Goal: Information Seeking & Learning: Understand process/instructions

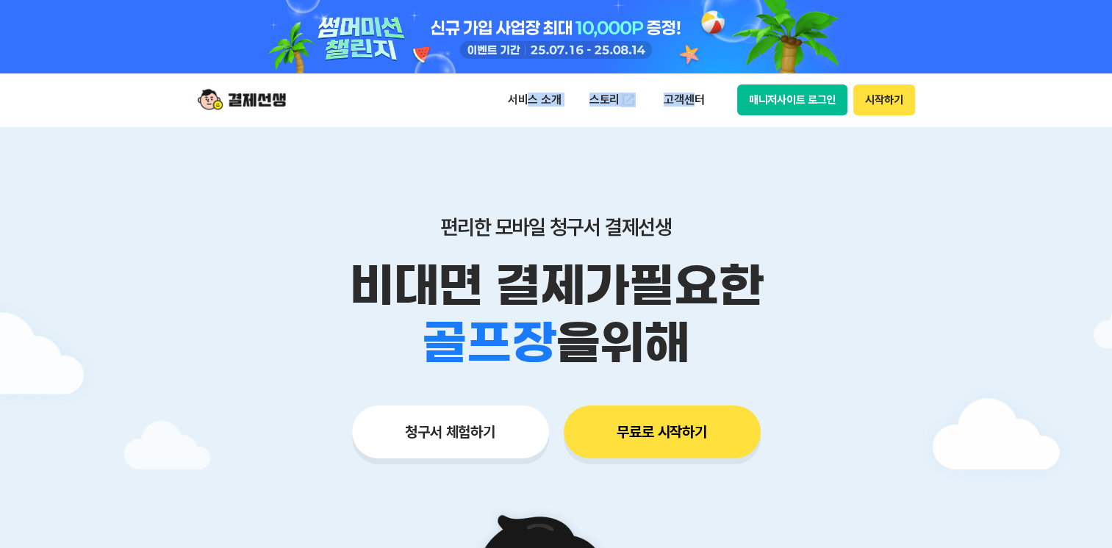
drag, startPoint x: 690, startPoint y: 104, endPoint x: 526, endPoint y: 113, distance: 164.1
click at [526, 113] on ul "서비스 소개 스토리 고객센터" at bounding box center [605, 99] width 217 height 29
drag, startPoint x: 526, startPoint y: 113, endPoint x: 533, endPoint y: 100, distance: 14.8
click at [533, 100] on p "서비스 소개" at bounding box center [534, 100] width 74 height 26
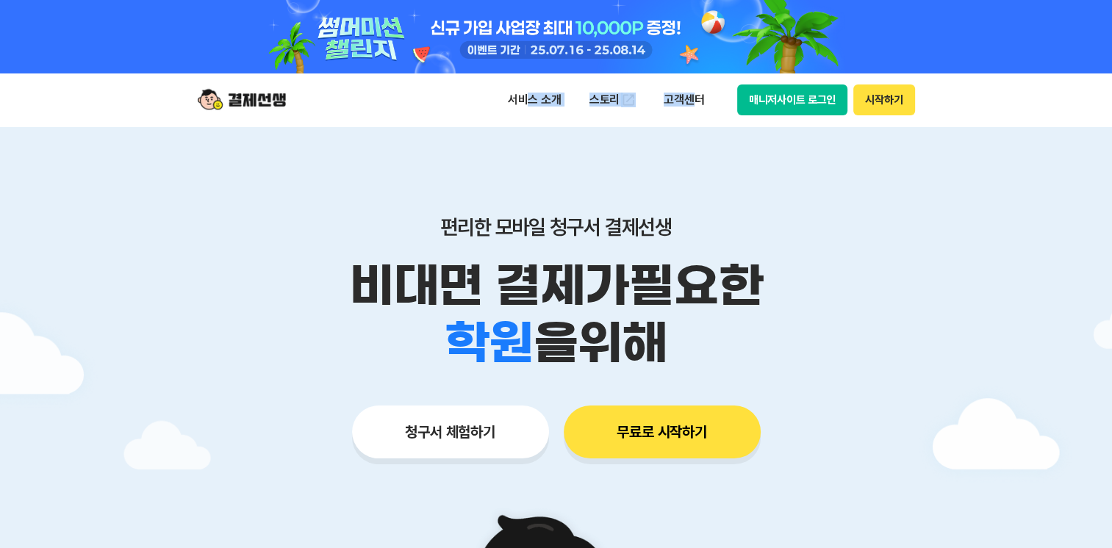
click at [649, 125] on div "서비스 소개 청구서 발송 결제하기 수납/매출관리 현금영수증 출결관리 스토리 고객센터 매니저사이트 로그인 시작하기" at bounding box center [556, 99] width 752 height 53
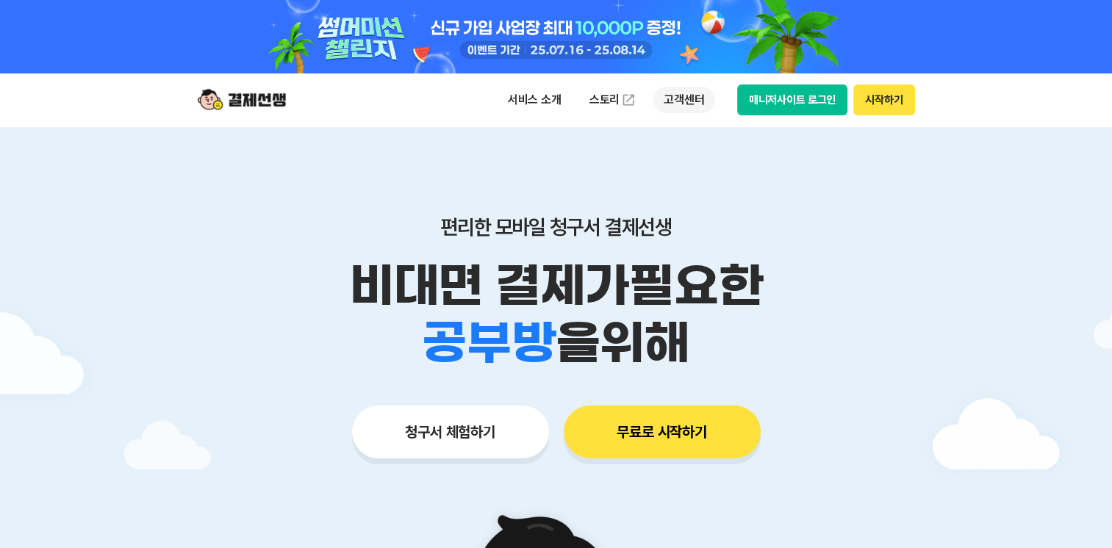
click at [698, 93] on p "고객센터" at bounding box center [683, 100] width 61 height 26
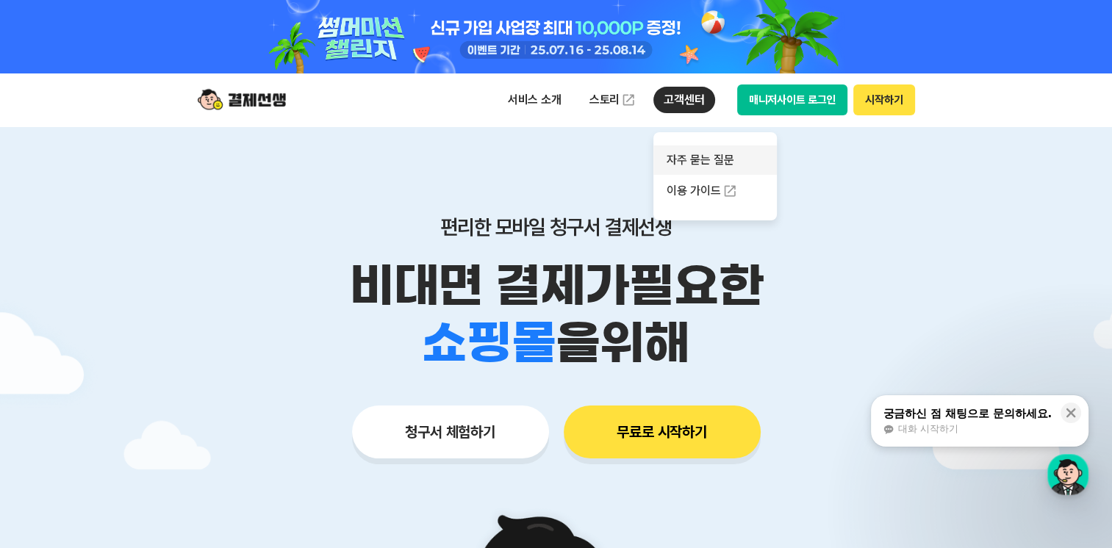
click at [702, 154] on link "자주 묻는 질문" at bounding box center [714, 159] width 123 height 29
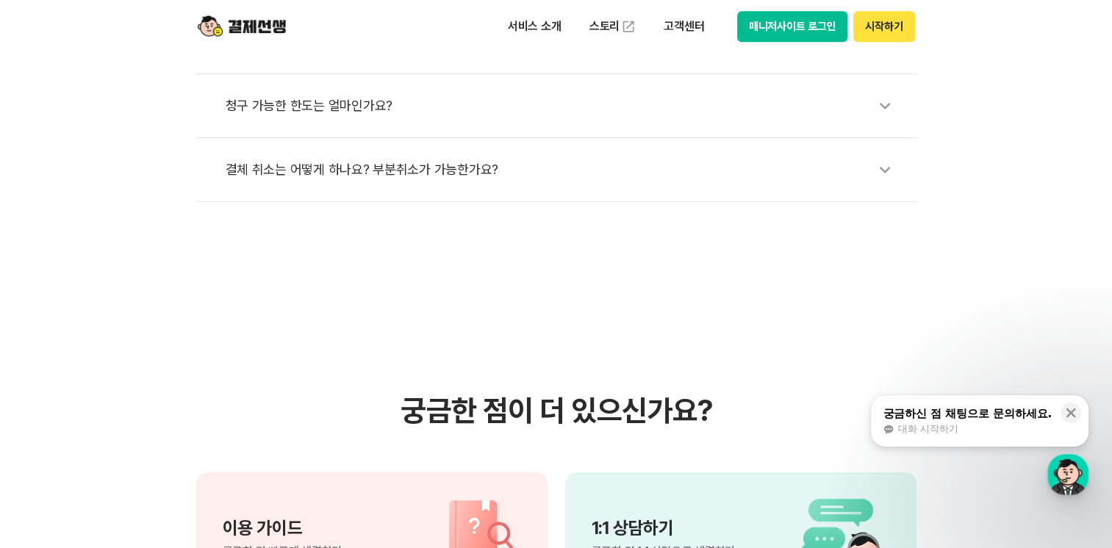
scroll to position [661, 0]
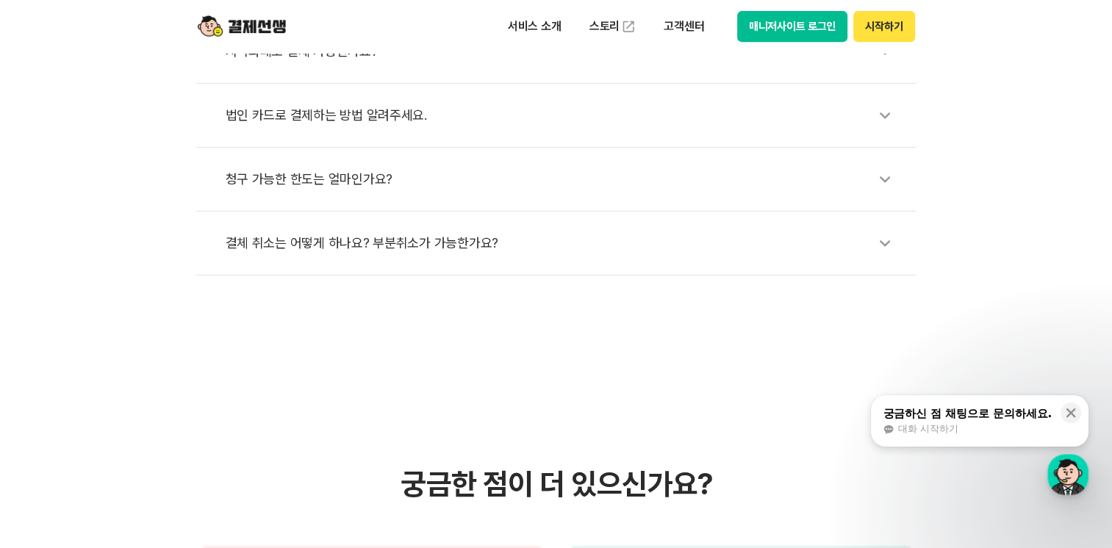
click at [414, 242] on div "결체 취소는 어떻게 하나요? 부분취소가 가능한가요?" at bounding box center [564, 243] width 676 height 34
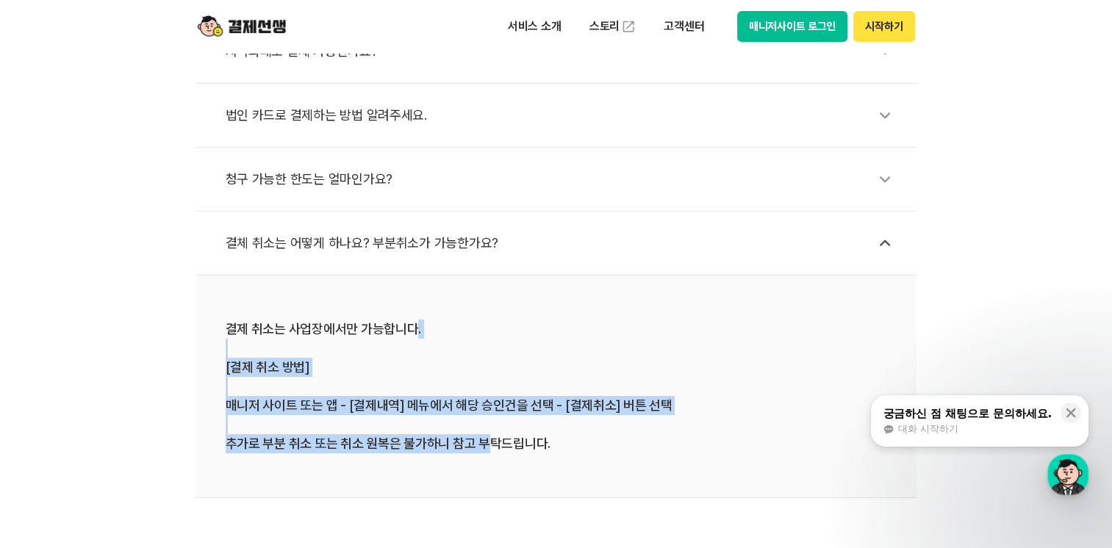
drag, startPoint x: 411, startPoint y: 307, endPoint x: 482, endPoint y: 442, distance: 152.5
click at [482, 442] on li "결제 취소는 사업장에서만 가능합니다. [결제 취소 방법] 매니저 사이트 또는 앱 - [결제내역] 메뉴에서 해당 승인건을 선택 - [결제취소] …" at bounding box center [556, 387] width 720 height 223
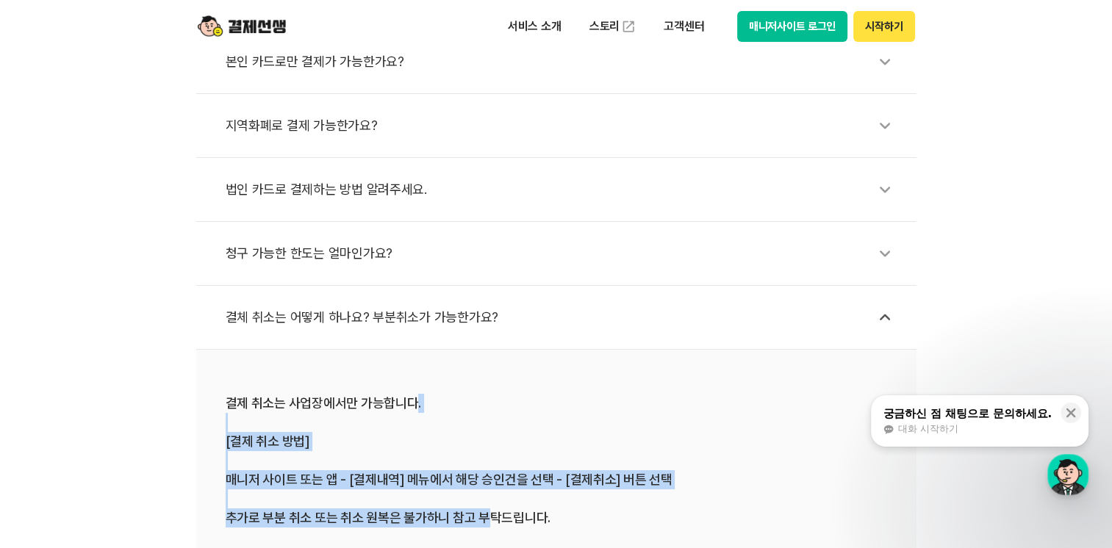
scroll to position [441, 0]
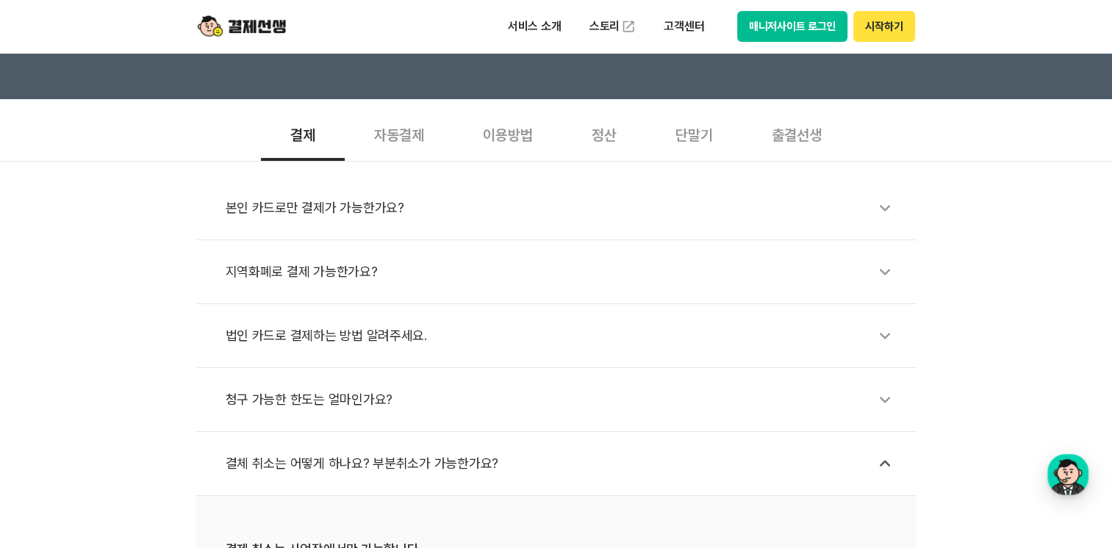
click at [372, 331] on div "법인 카드로 결제하는 방법 알려주세요." at bounding box center [564, 336] width 676 height 34
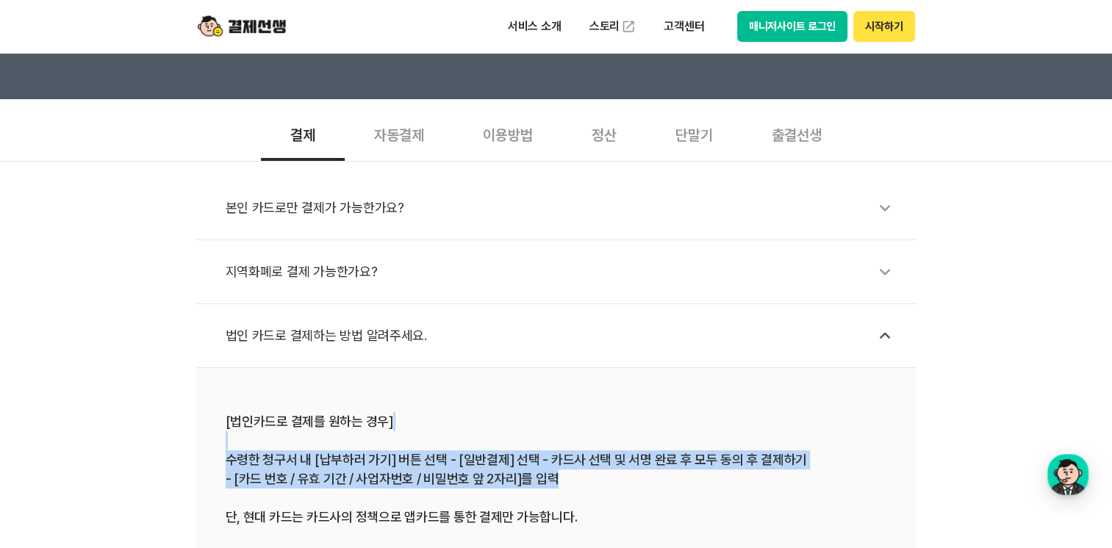
drag, startPoint x: 224, startPoint y: 446, endPoint x: 653, endPoint y: 486, distance: 431.0
click at [653, 486] on li "[법인카드로 결제를 원하는 경우] 수령한 청구서 내 [납부하러 가기] 버튼 선택 - [일반결제] 선택 - 카드사 선택 및 서명 완료 후 모두 …" at bounding box center [556, 470] width 720 height 204
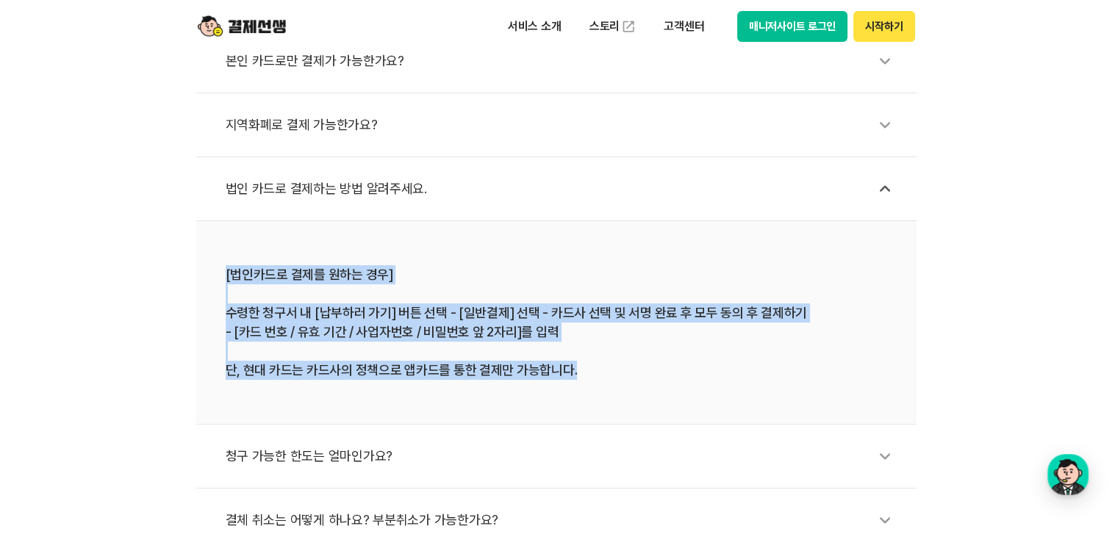
drag, startPoint x: 583, startPoint y: 366, endPoint x: 575, endPoint y: 266, distance: 100.2
click at [575, 266] on div "[법인카드로 결제를 원하는 경우] 수령한 청구서 내 [납부하러 가기] 버튼 선택 - [일반결제] 선택 - 카드사 선택 및 서명 완료 후 모두 …" at bounding box center [556, 322] width 661 height 115
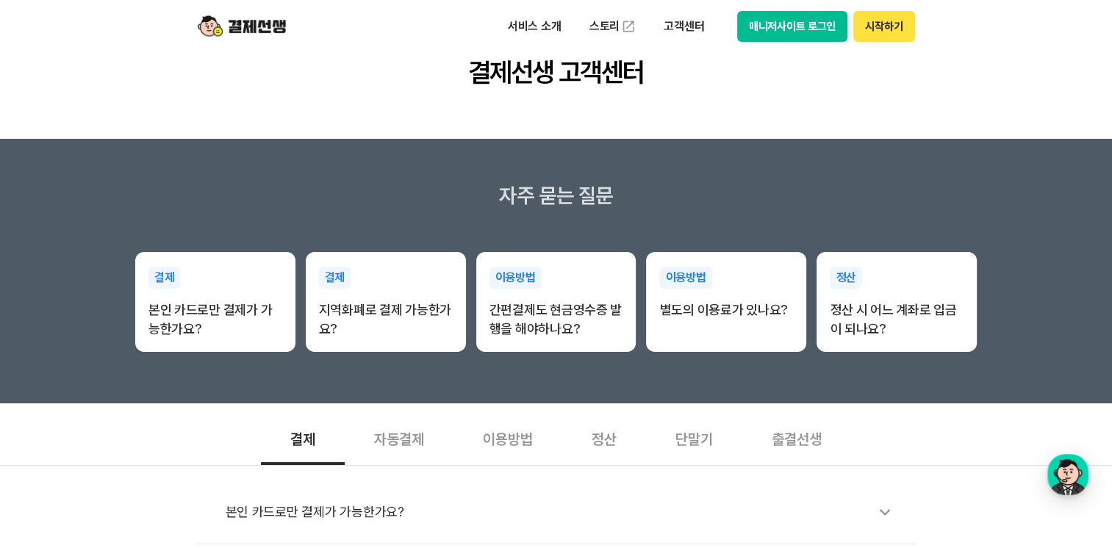
scroll to position [73, 0]
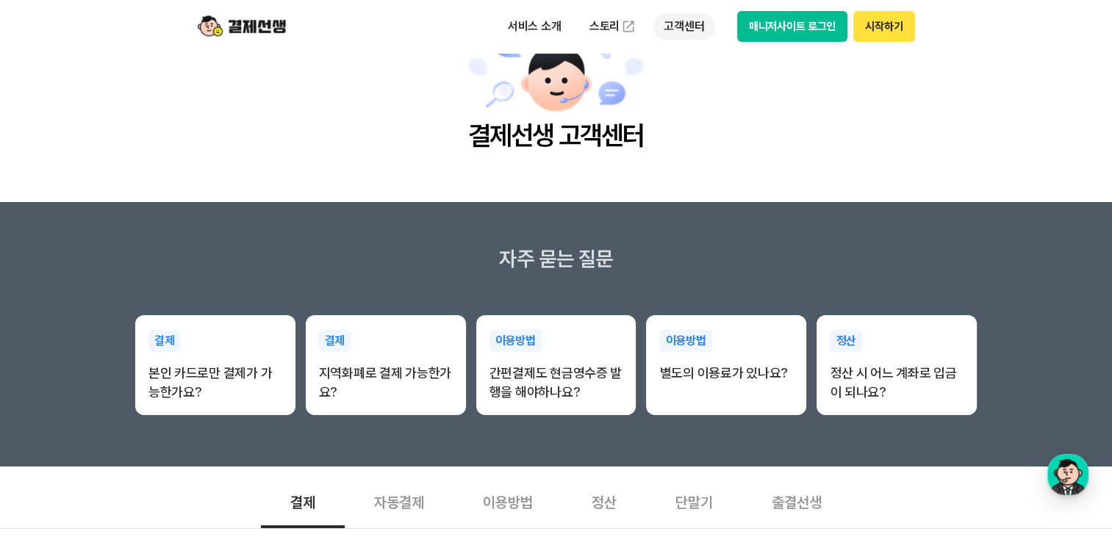
click at [699, 22] on p "고객센터" at bounding box center [683, 26] width 61 height 26
click at [705, 123] on link "이용 가이드" at bounding box center [714, 117] width 123 height 32
